Goal: Find specific page/section: Find specific page/section

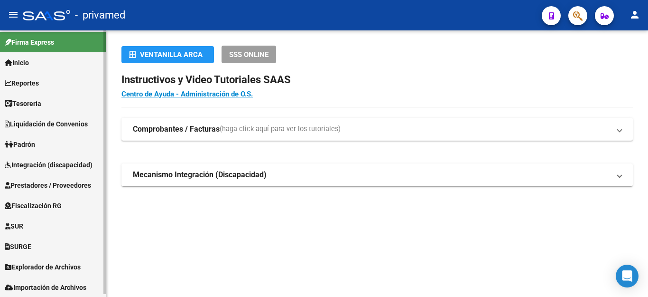
scroll to position [3, 0]
click at [77, 262] on span "Explorador de Archivos" at bounding box center [43, 266] width 76 height 10
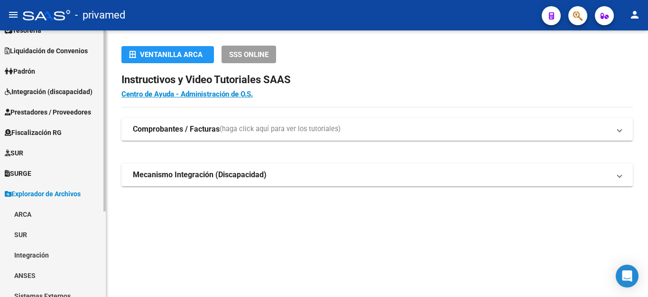
scroll to position [125, 0]
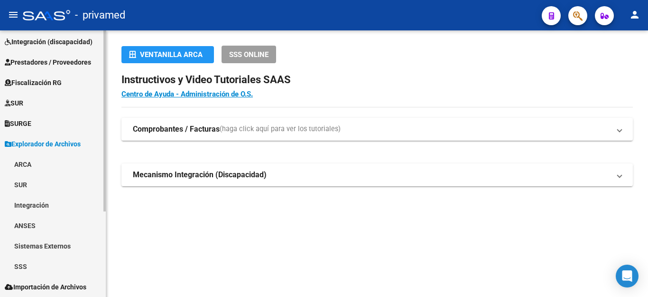
click at [23, 160] on link "ARCA" at bounding box center [53, 164] width 106 height 20
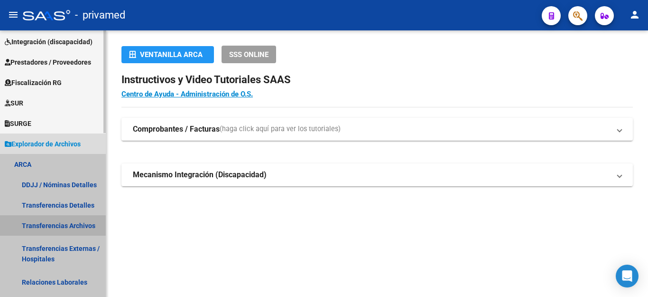
click at [74, 221] on link "Transferencias Archivos" at bounding box center [53, 225] width 106 height 20
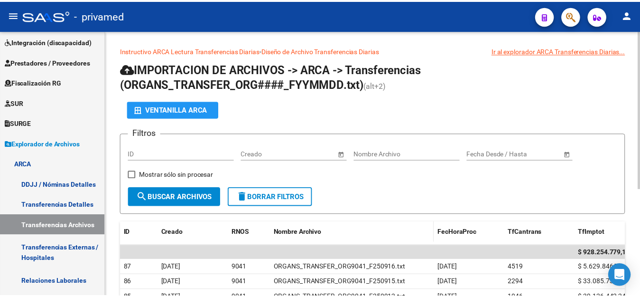
scroll to position [95, 0]
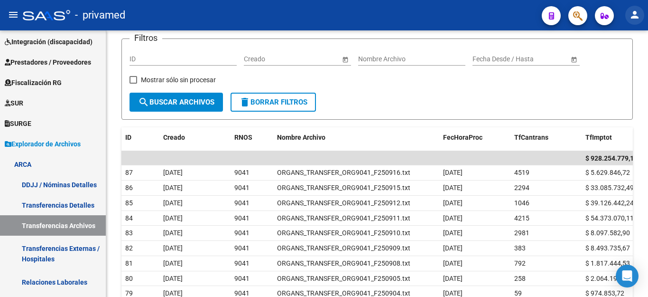
click at [633, 15] on mat-icon "person" at bounding box center [634, 14] width 11 height 11
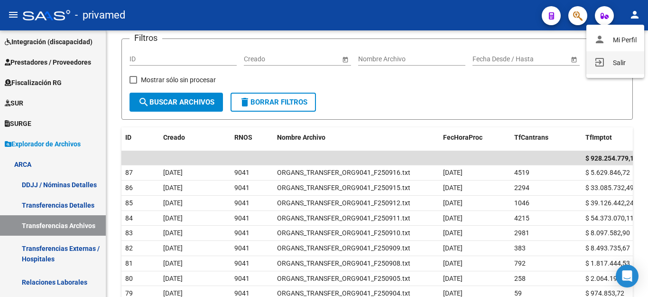
click at [609, 66] on button "exit_to_app Salir" at bounding box center [615, 62] width 58 height 23
